Goal: Book appointment/travel/reservation

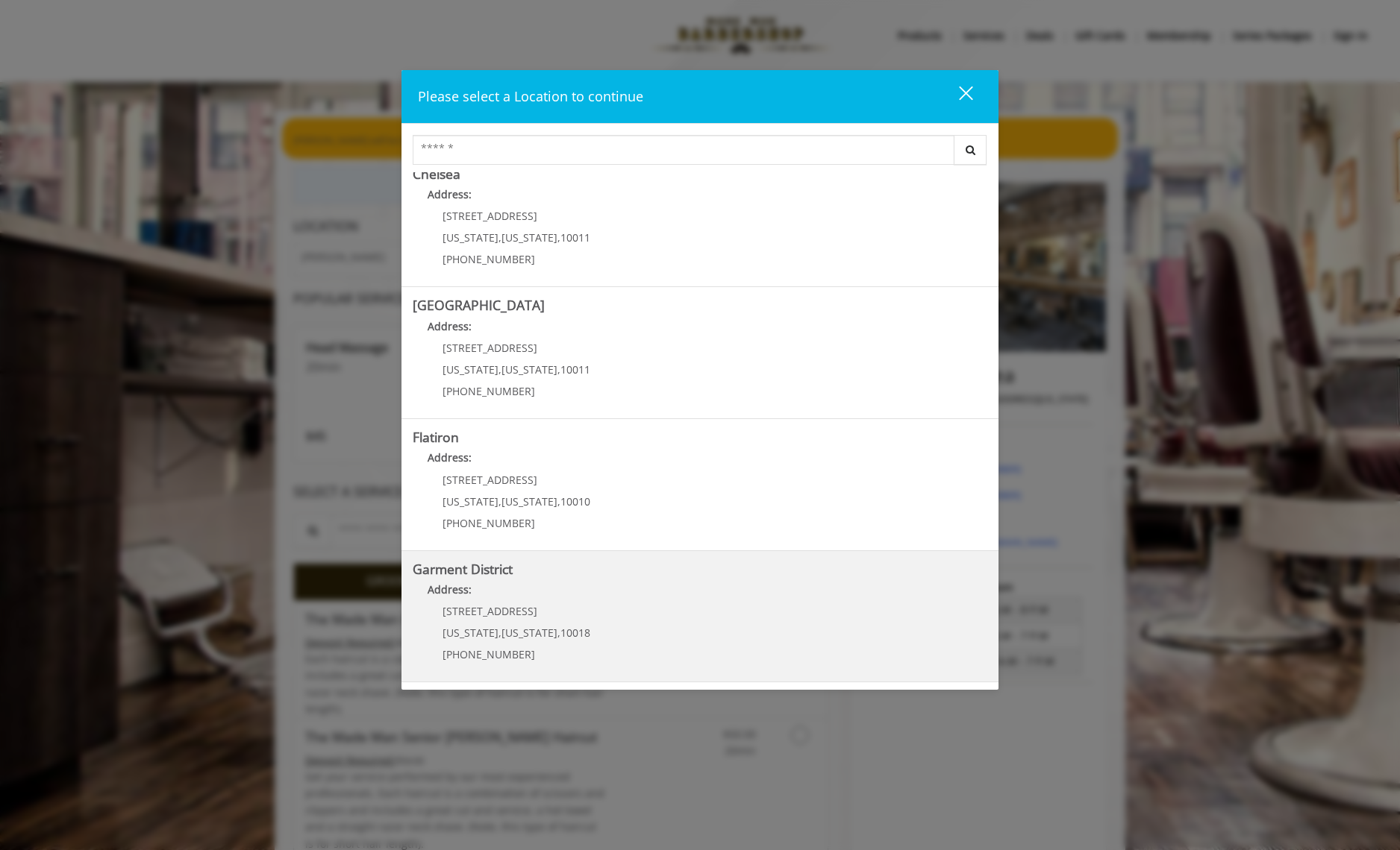
scroll to position [14, 0]
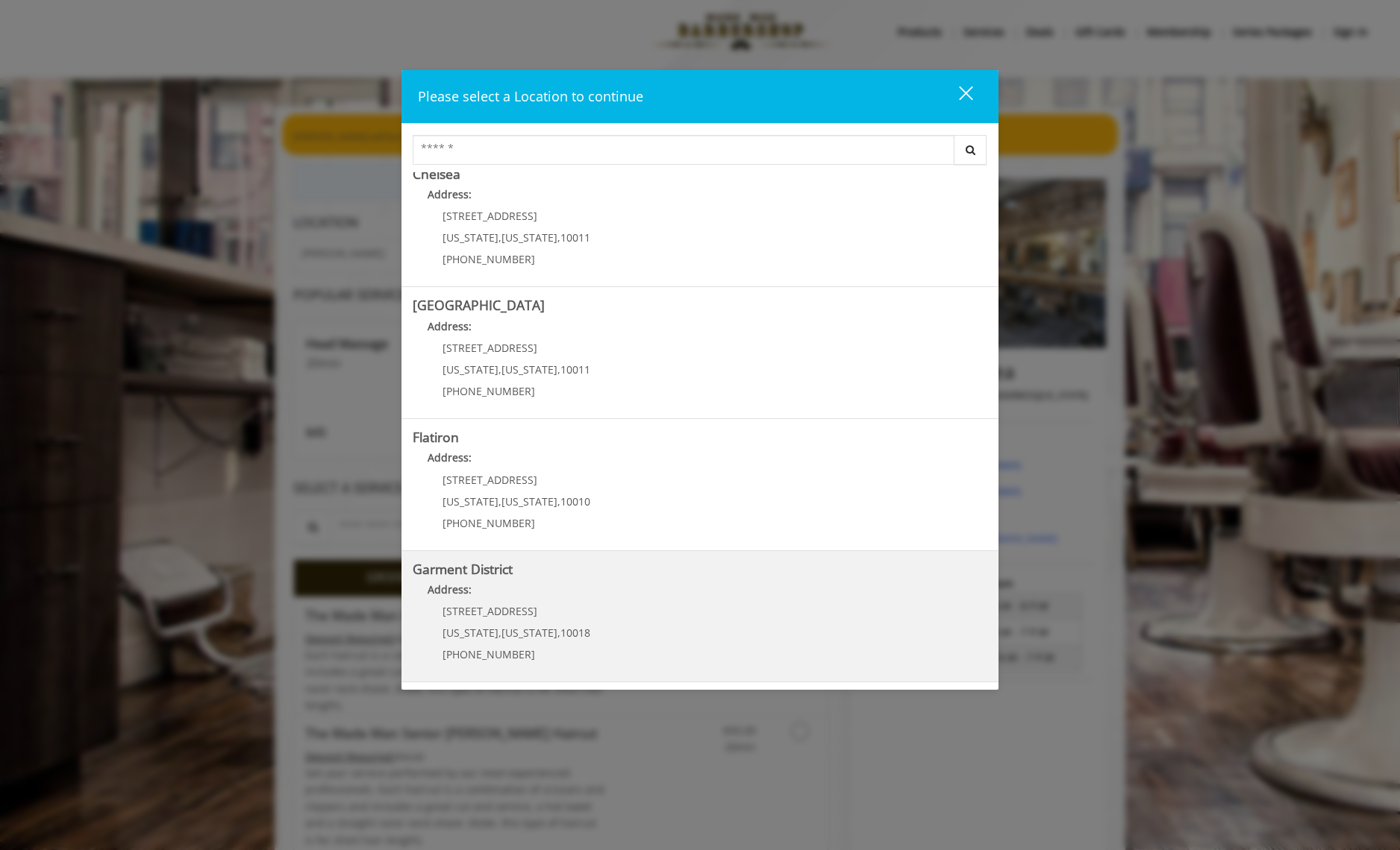
click at [692, 583] on District "Address:" at bounding box center [700, 594] width 575 height 24
